Goal: Find specific fact: Find specific fact

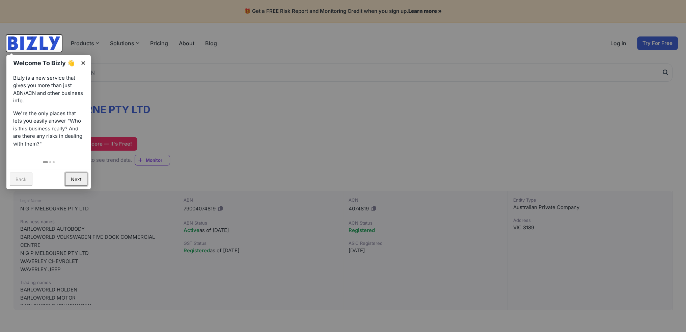
click at [72, 180] on link "Next" at bounding box center [76, 179] width 22 height 13
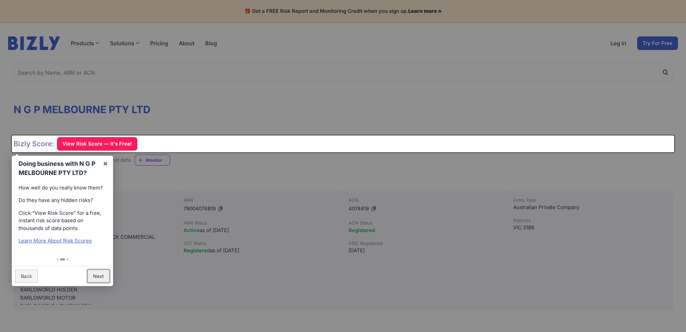
click at [95, 274] on link "Next" at bounding box center [98, 275] width 22 height 13
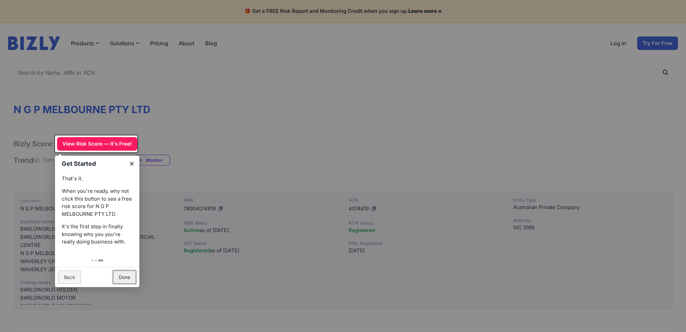
click at [126, 277] on link "Done" at bounding box center [124, 276] width 23 height 13
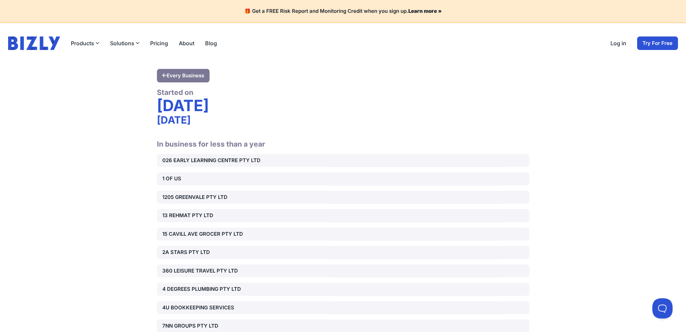
scroll to position [62983, 0]
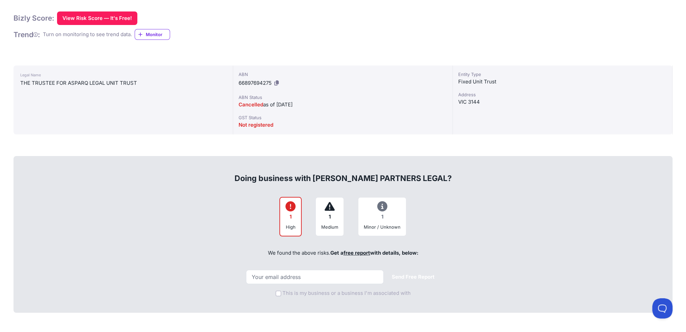
scroll to position [169, 0]
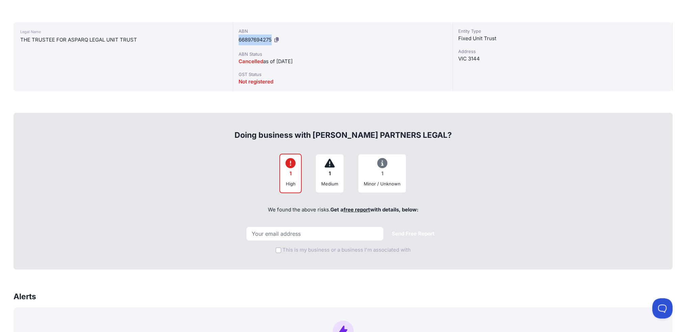
drag, startPoint x: 239, startPoint y: 38, endPoint x: 273, endPoint y: 38, distance: 34.1
click at [273, 38] on div "ABN 66897694275" at bounding box center [343, 37] width 209 height 18
copy span "66897694275"
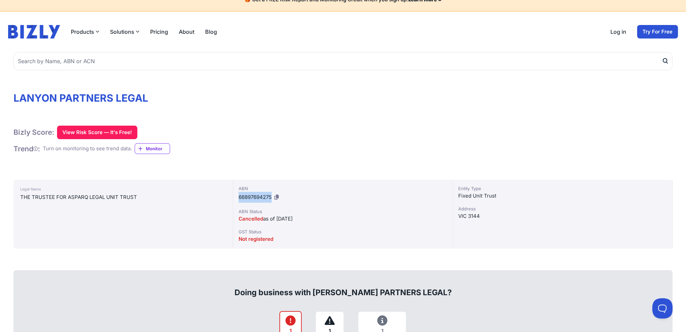
scroll to position [0, 0]
